Goal: Find specific page/section: Find specific page/section

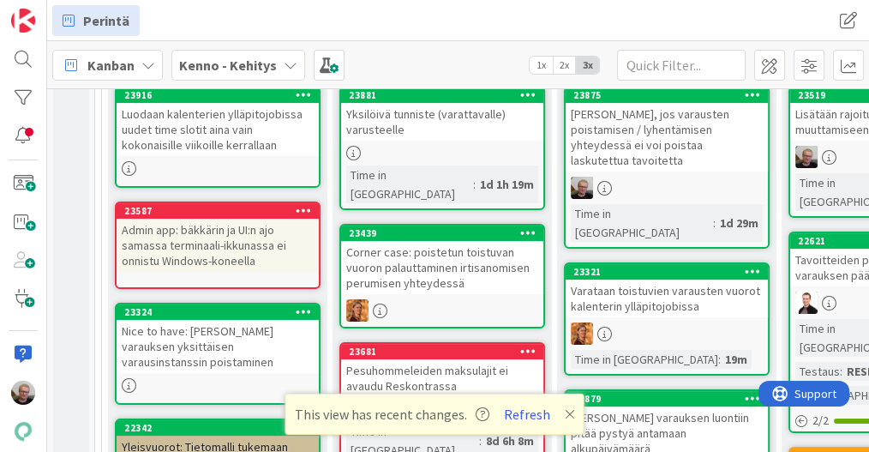
scroll to position [402, 0]
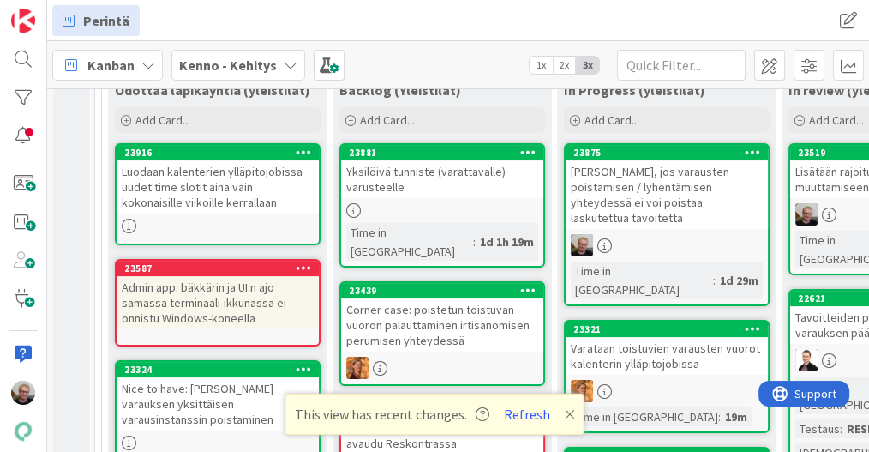
click at [403, 182] on div "Yksilöivä tunniste (varattavalle) varusteelle" at bounding box center [442, 179] width 202 height 38
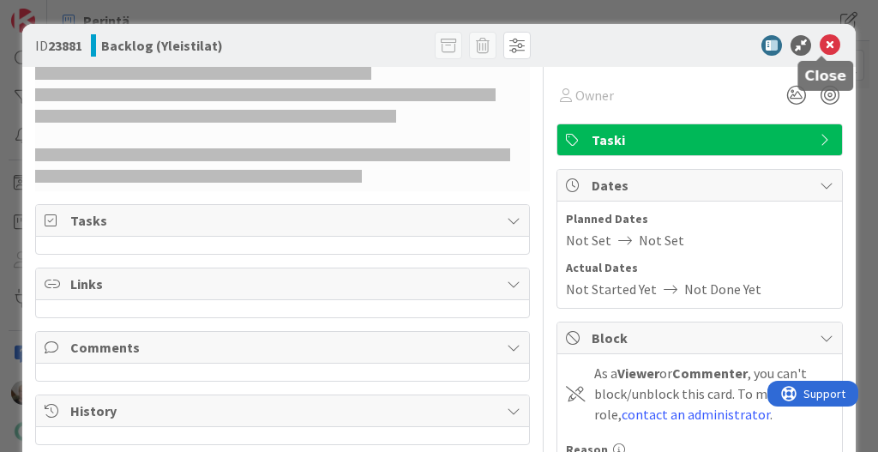
click at [819, 45] on icon at bounding box center [829, 45] width 21 height 21
